Goal: Communication & Community: Answer question/provide support

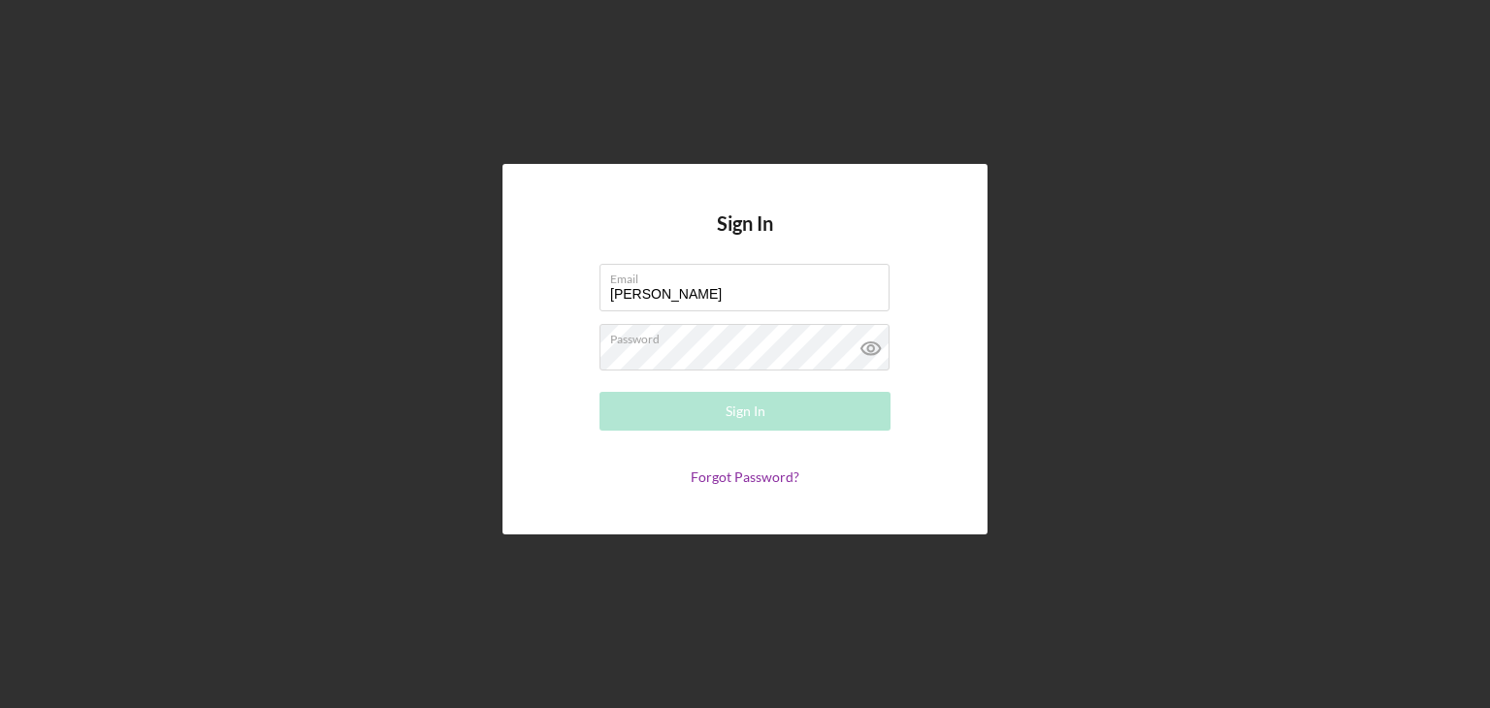
drag, startPoint x: 678, startPoint y: 298, endPoint x: 450, endPoint y: 332, distance: 230.4
click at [450, 332] on div "Sign In Email [PERSON_NAME] Please enter a valid email address. Password Sign I…" at bounding box center [745, 349] width 1470 height 698
type input "[EMAIL_ADDRESS][DOMAIN_NAME]"
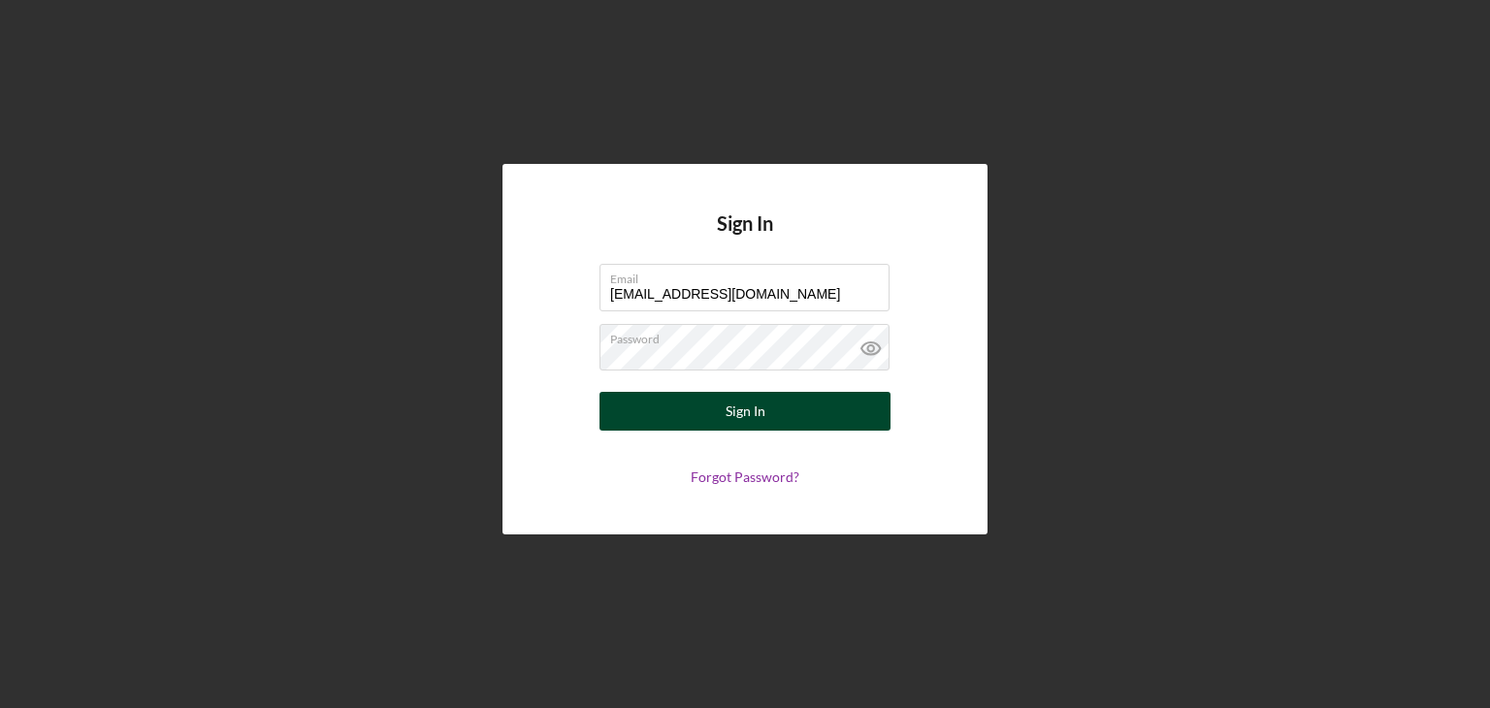
click at [746, 420] on div "Sign In" at bounding box center [745, 411] width 40 height 39
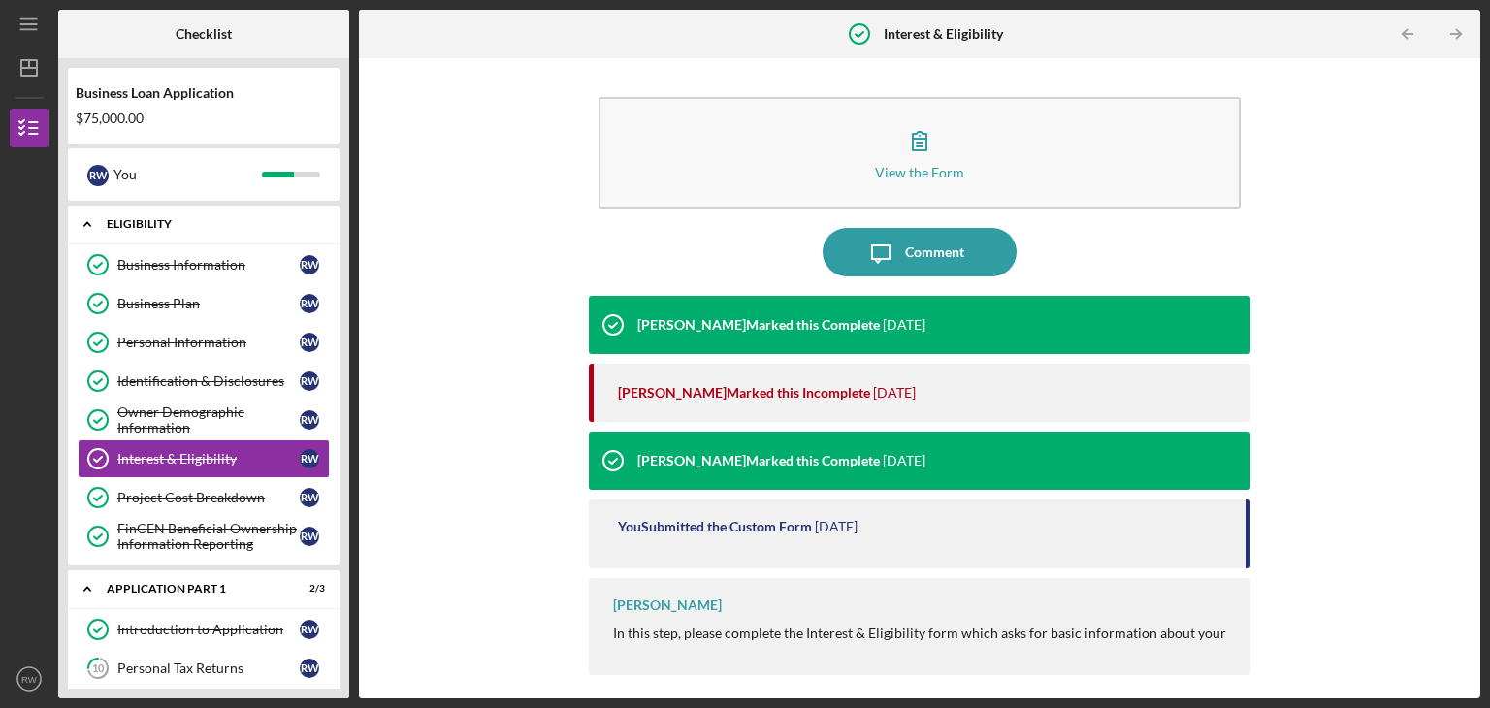
click at [85, 223] on icon "Icon/Expander" at bounding box center [87, 224] width 39 height 39
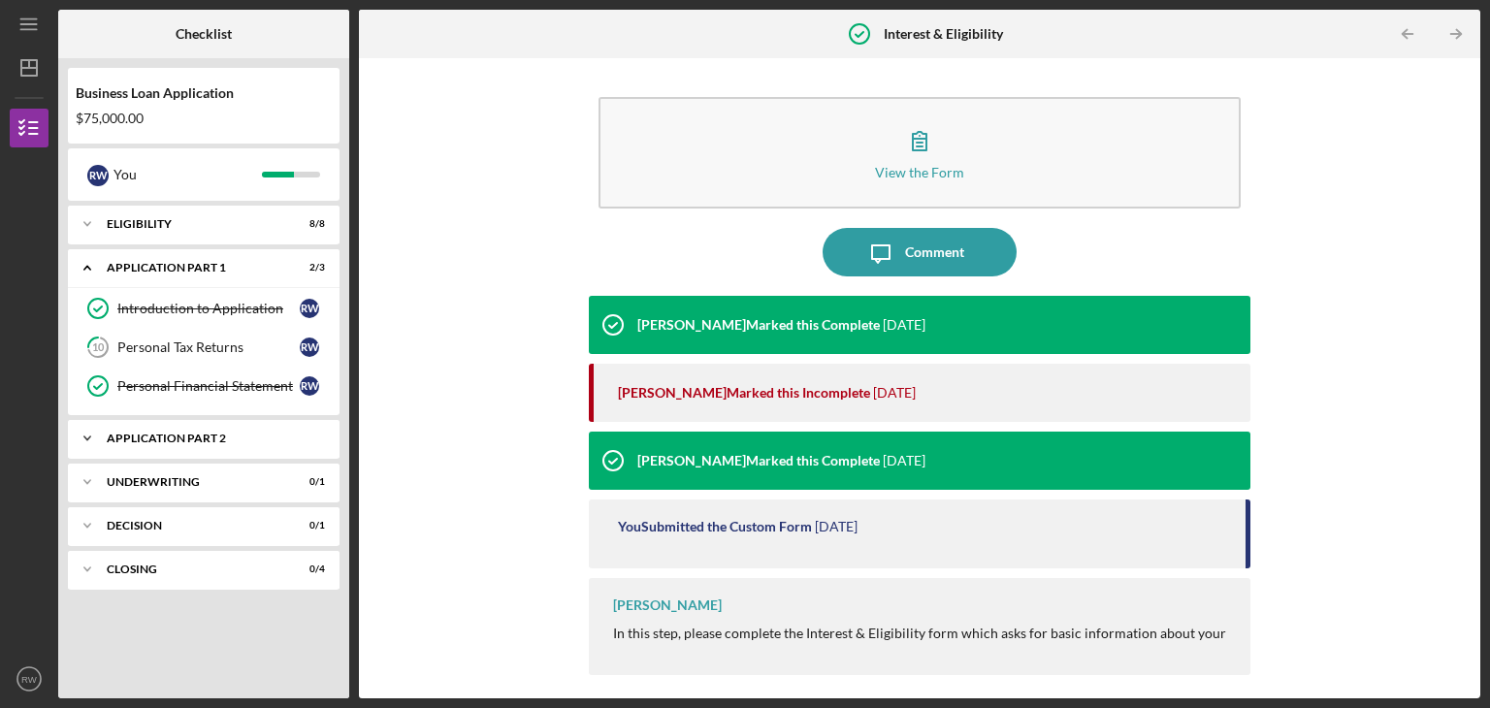
click at [210, 436] on div "Application Part 2" at bounding box center [211, 439] width 209 height 12
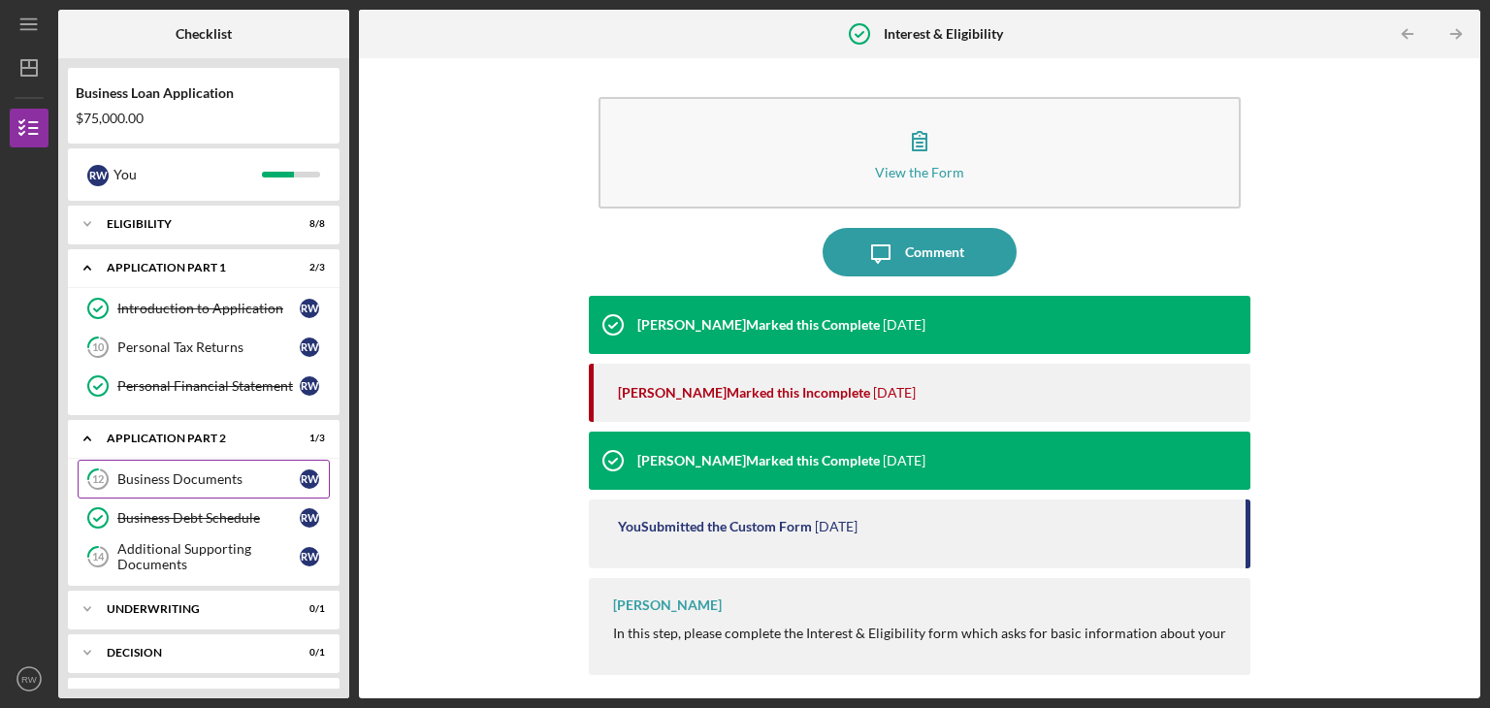
click at [205, 486] on link "12 Business Documents R W" at bounding box center [204, 479] width 252 height 39
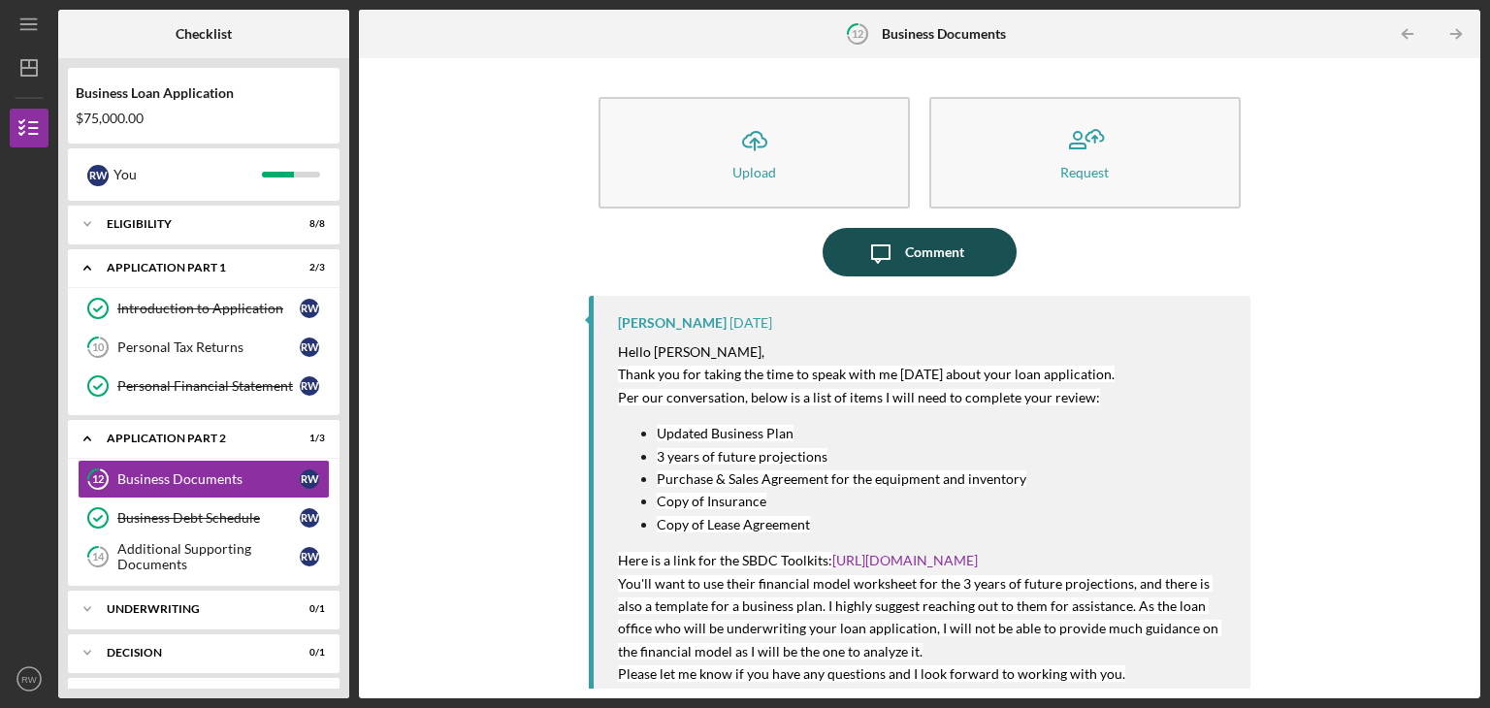
click at [885, 245] on icon "button" at bounding box center [880, 253] width 17 height 17
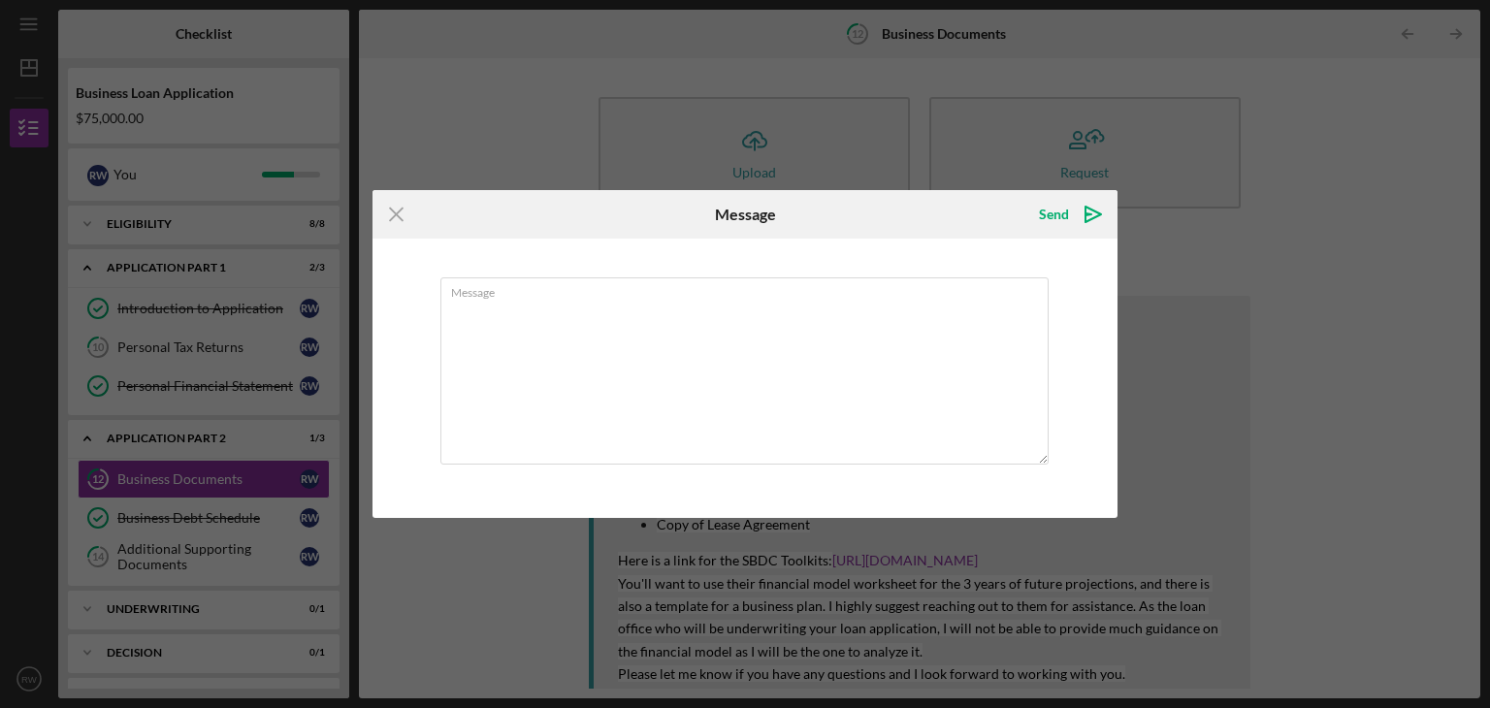
click at [885, 245] on div "Message" at bounding box center [744, 378] width 745 height 279
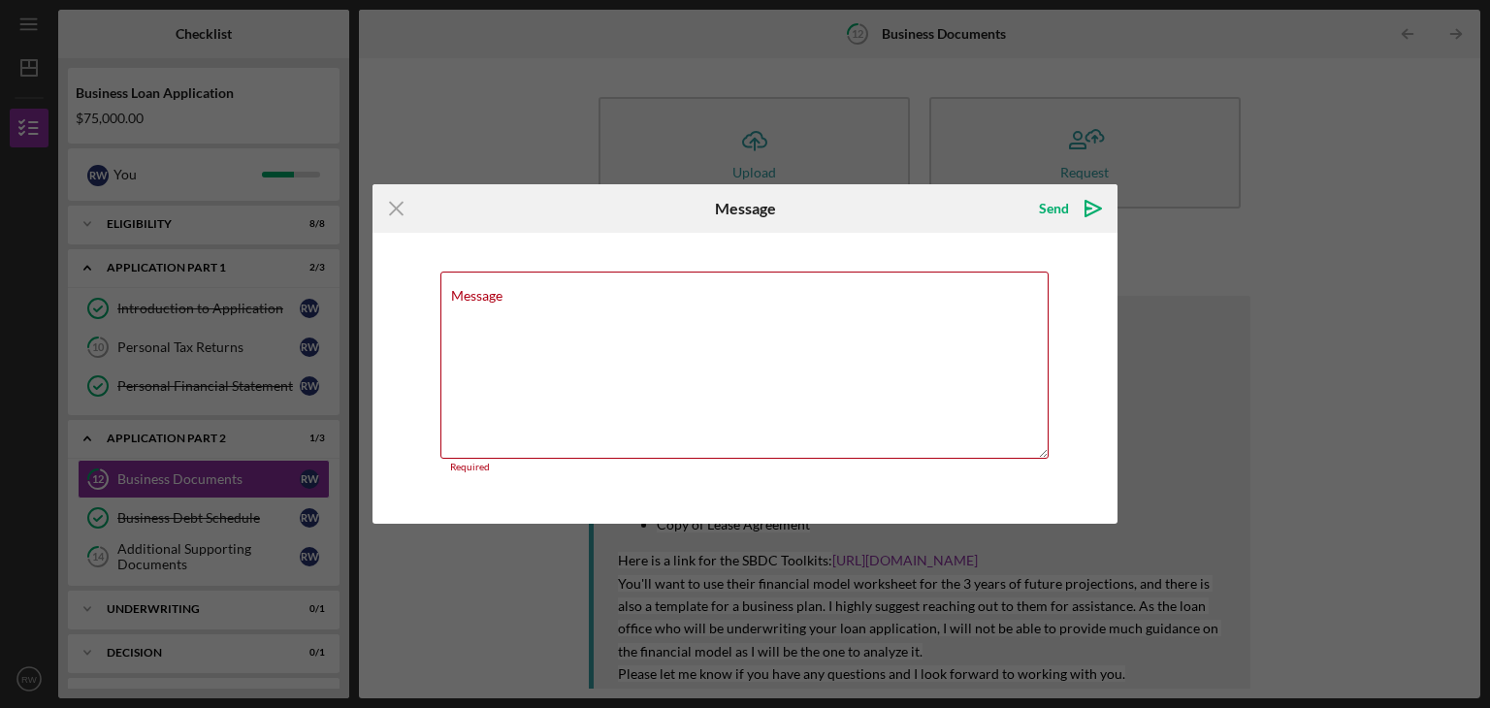
drag, startPoint x: 858, startPoint y: 269, endPoint x: 930, endPoint y: 257, distance: 72.7
click at [930, 257] on div "Message Required" at bounding box center [744, 378] width 745 height 291
click at [493, 306] on textarea "Message" at bounding box center [744, 365] width 608 height 187
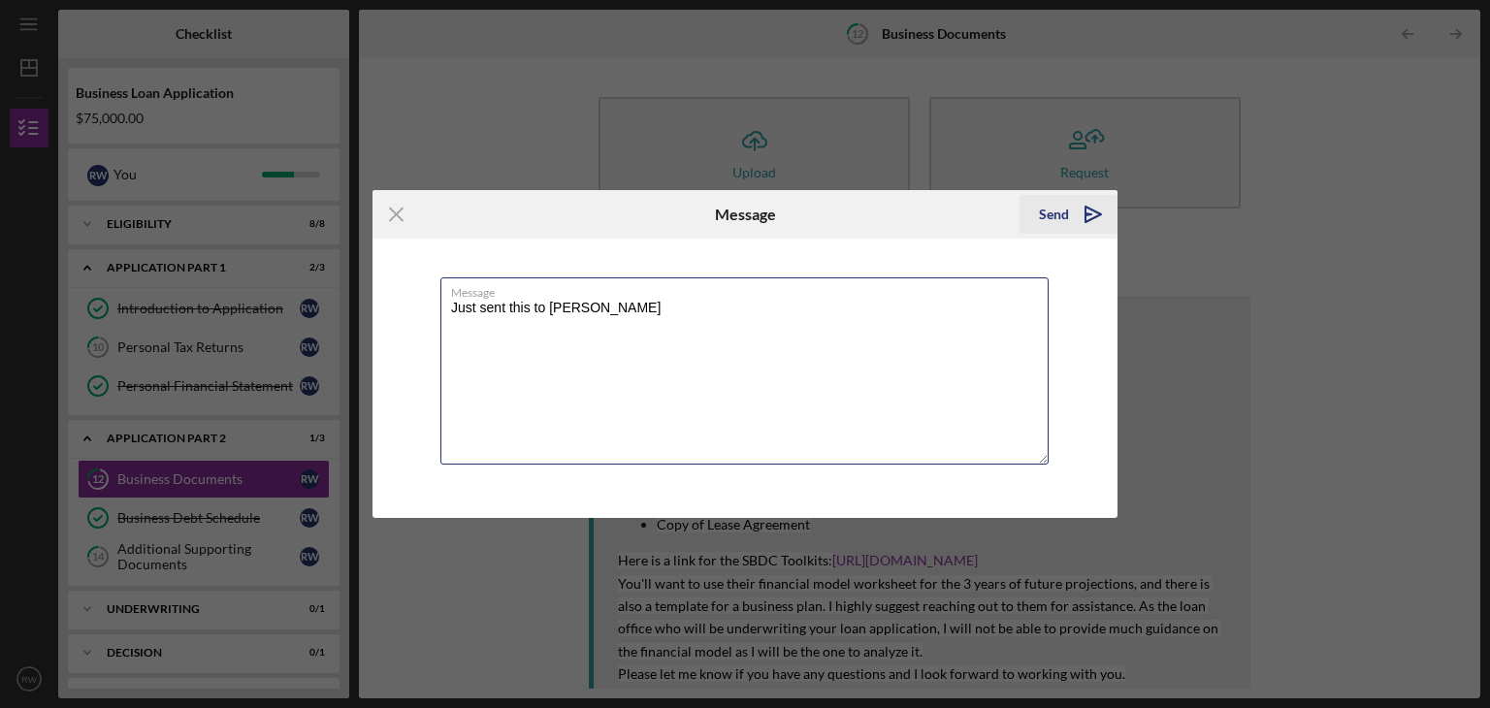
type textarea "Just sent this to [PERSON_NAME]"
click at [1048, 210] on div "Send" at bounding box center [1054, 214] width 30 height 39
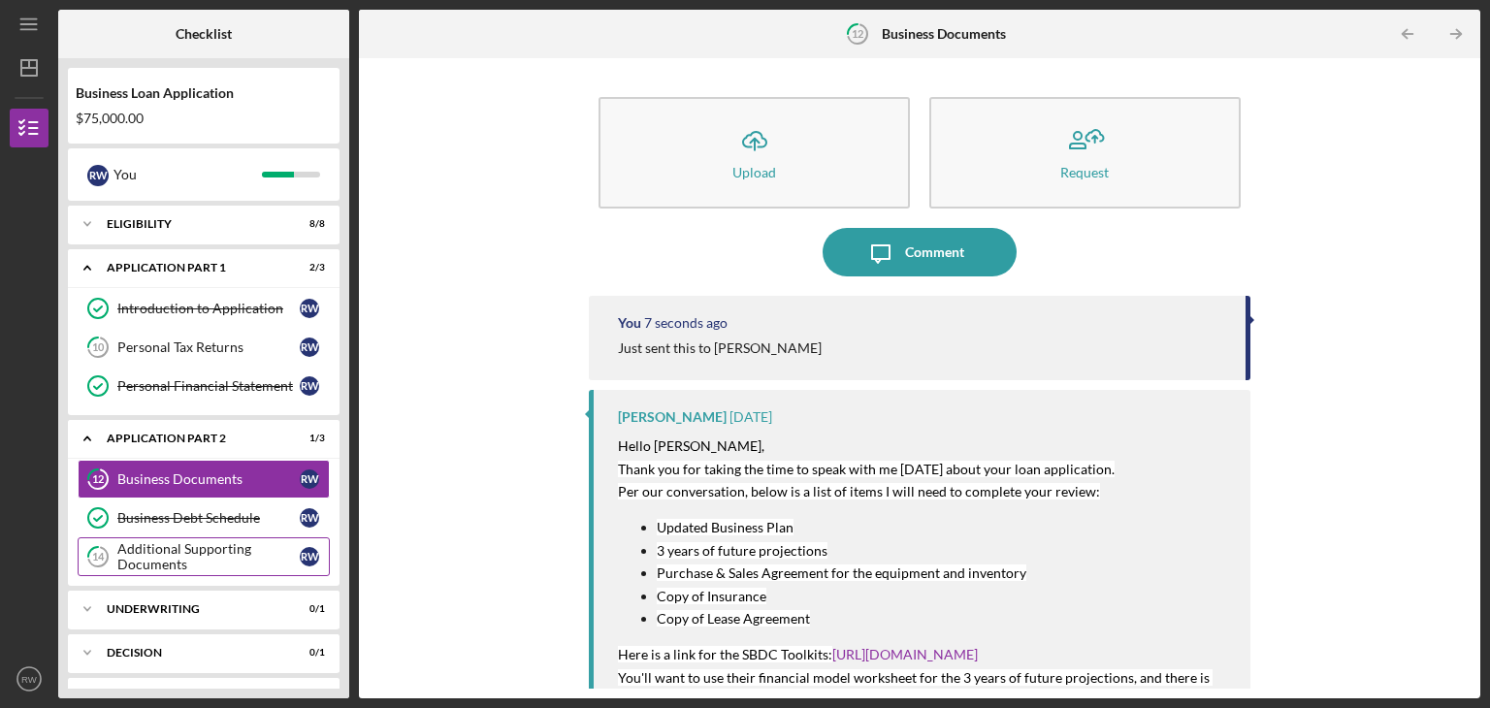
click at [210, 556] on div "Additional Supporting Documents" at bounding box center [208, 556] width 182 height 31
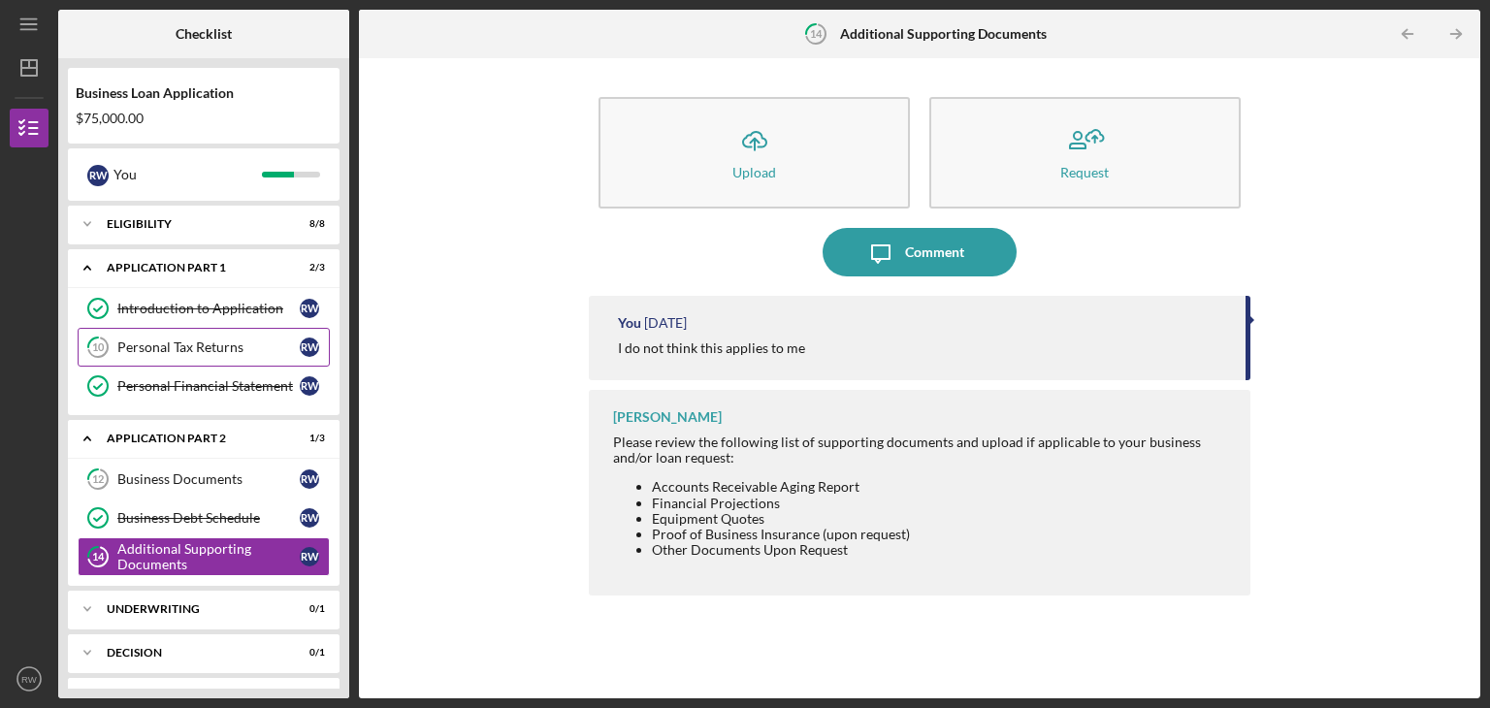
click at [252, 350] on div "Personal Tax Returns" at bounding box center [208, 347] width 182 height 16
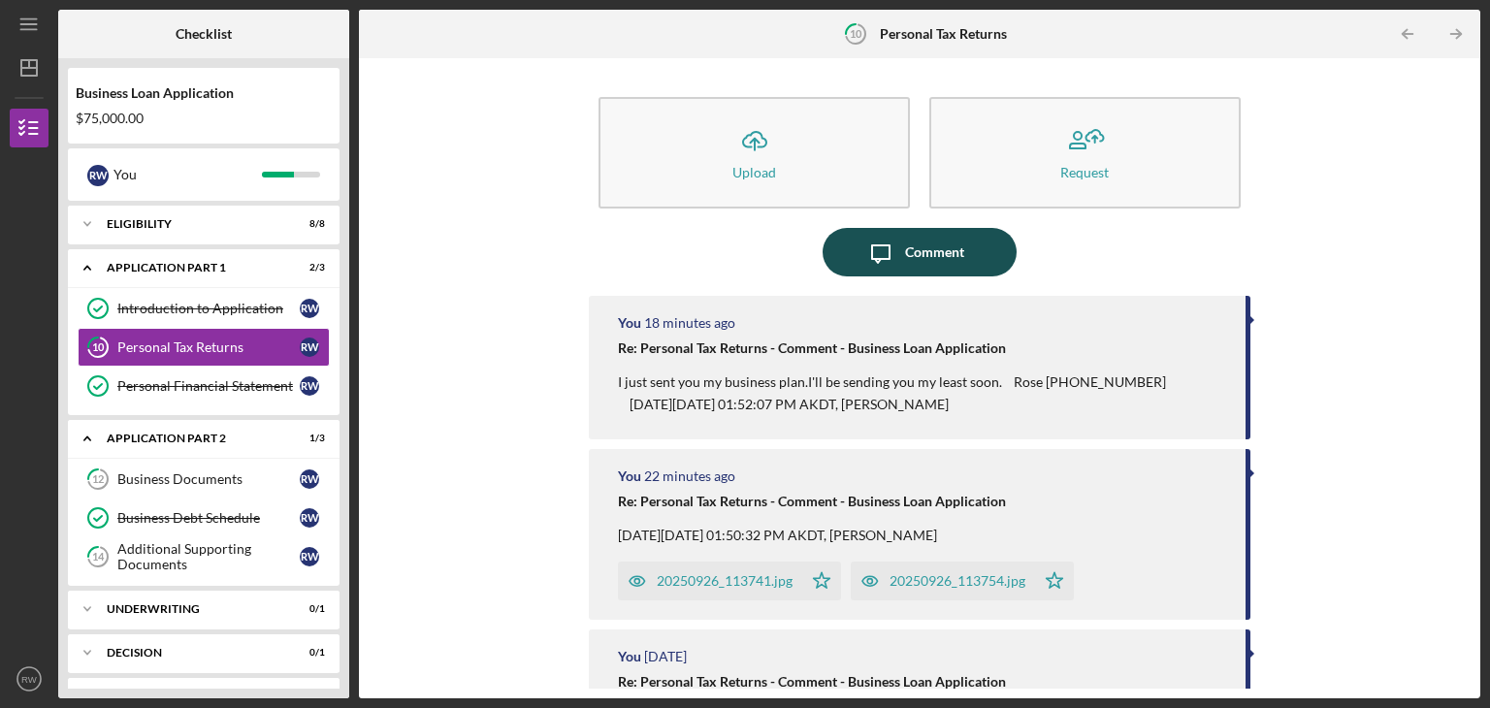
click at [917, 241] on div "Comment" at bounding box center [934, 252] width 59 height 48
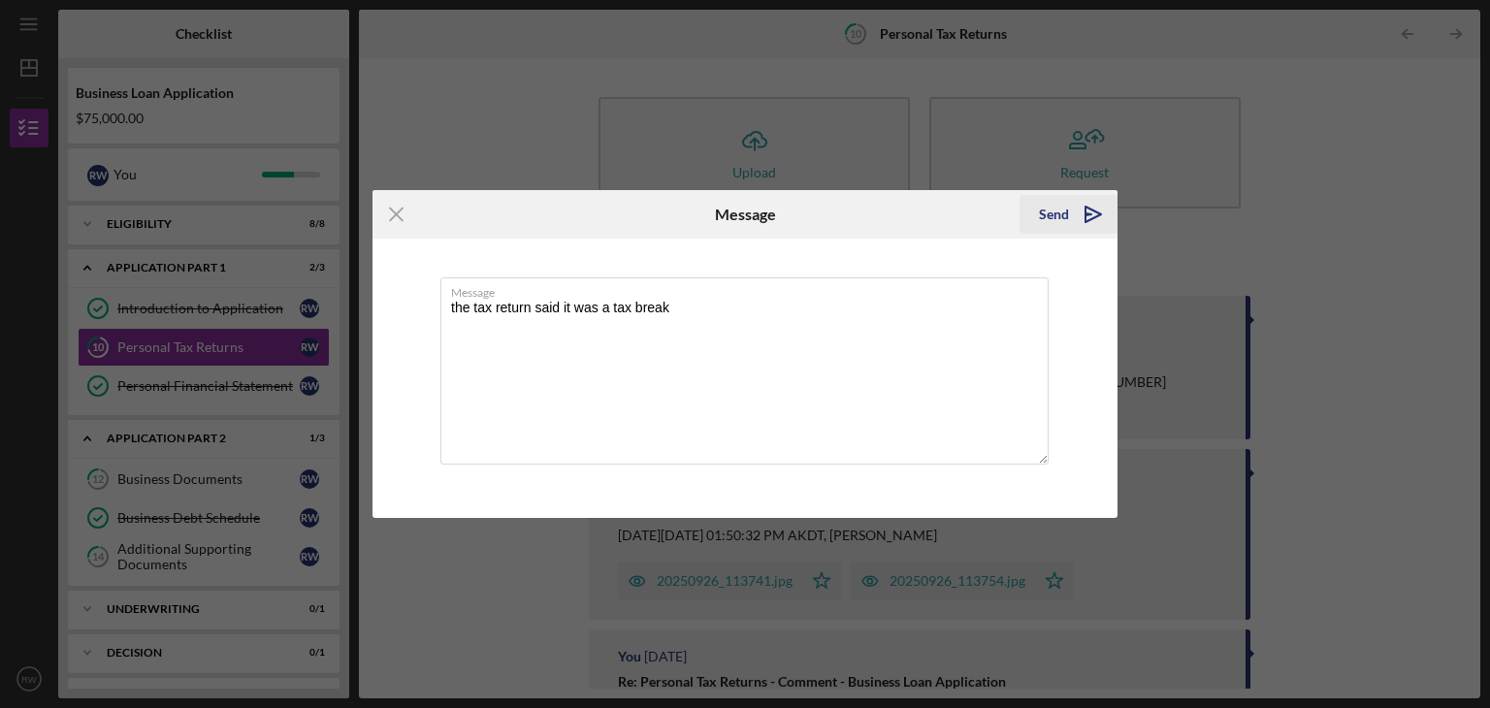
type textarea "the tax return said it was a tax break"
click at [1066, 215] on div "Send" at bounding box center [1054, 214] width 30 height 39
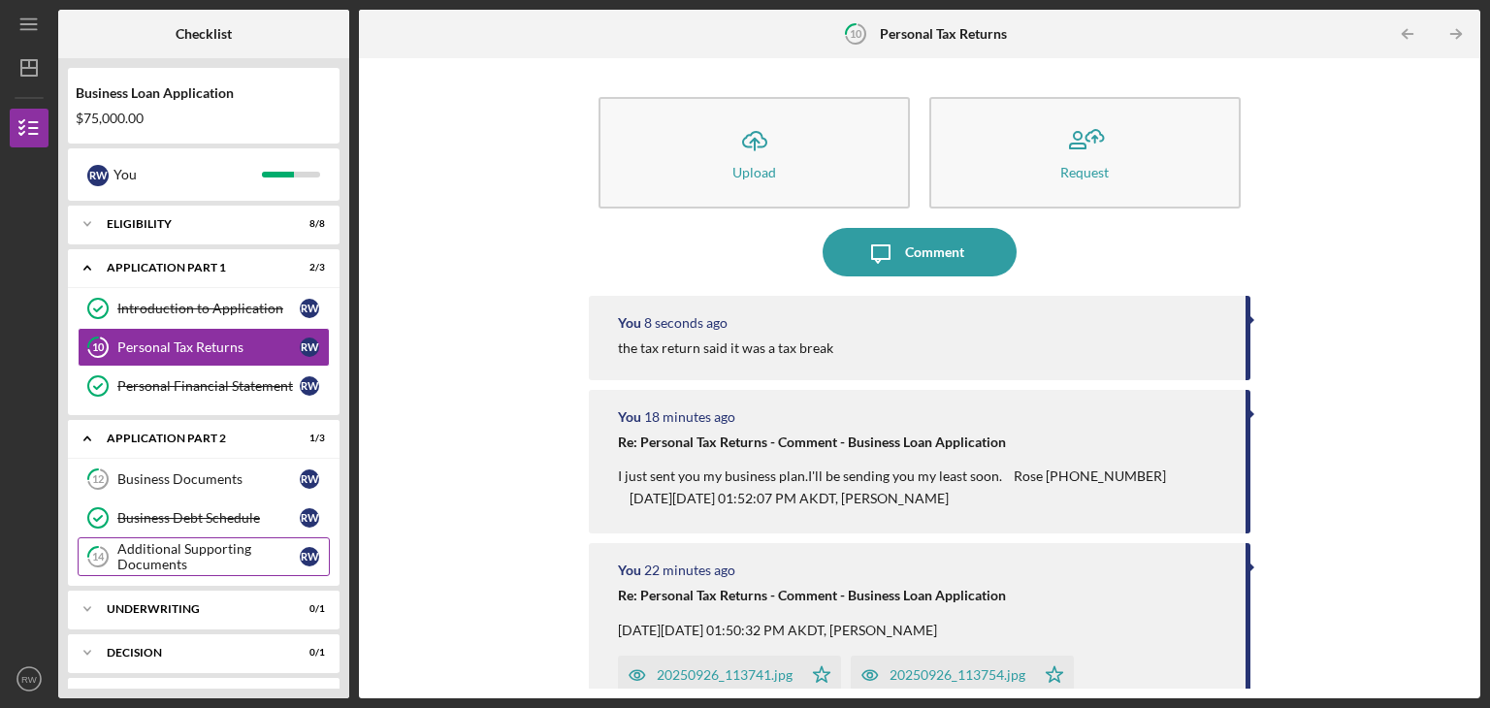
click at [260, 557] on div "Additional Supporting Documents" at bounding box center [208, 556] width 182 height 31
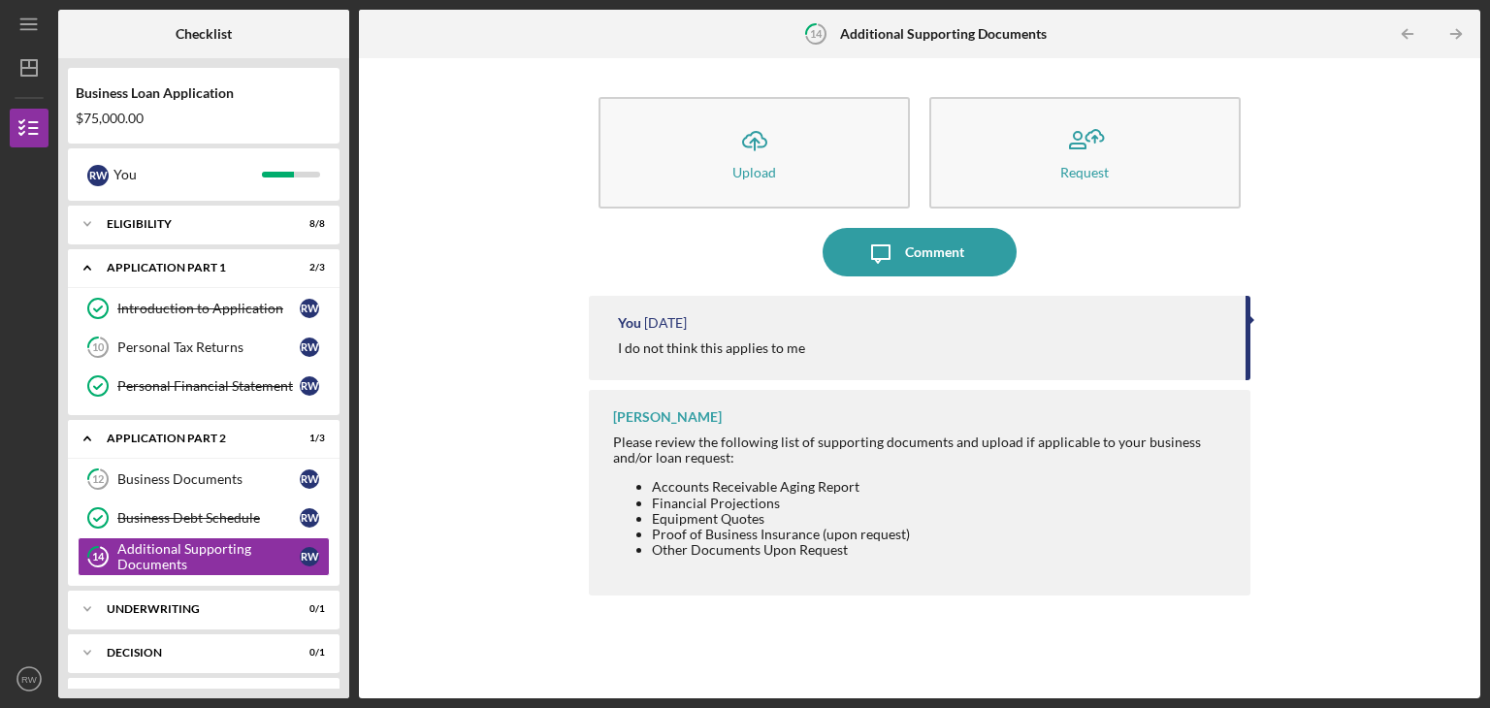
click at [531, 382] on div "Icon/Upload Upload Request Icon/Message Comment You [DATE] I do not think this …" at bounding box center [920, 378] width 1102 height 621
click at [750, 300] on div "You [DATE] I do not think this applies to me" at bounding box center [919, 338] width 661 height 84
